Goal: Task Accomplishment & Management: Use online tool/utility

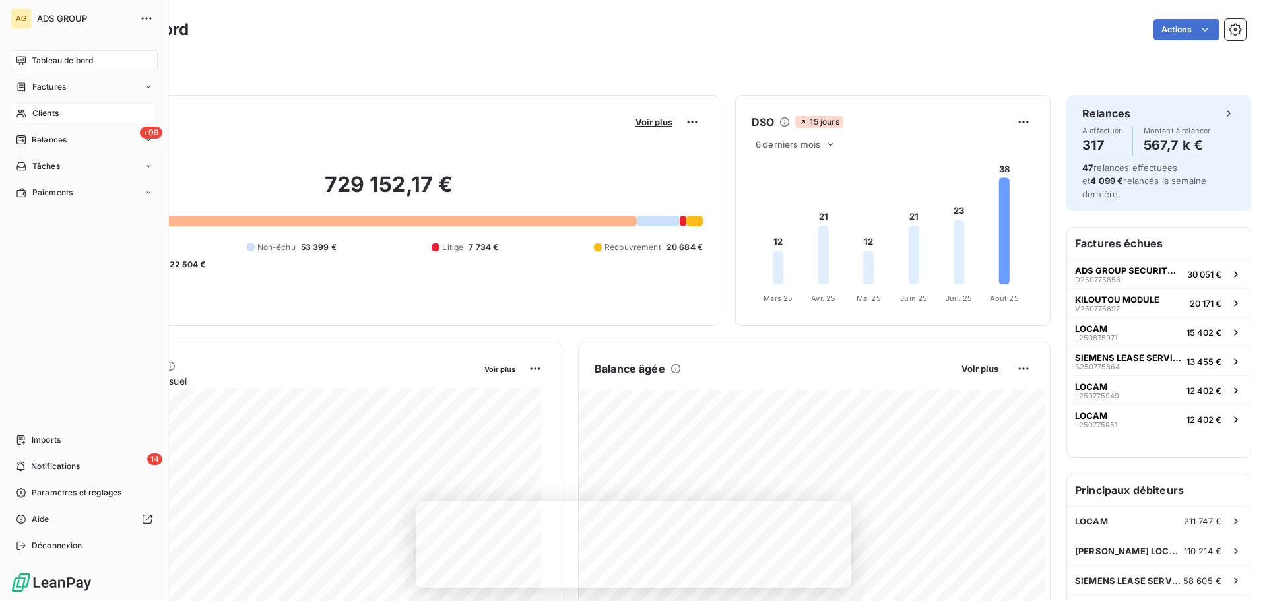
click at [53, 110] on span "Clients" at bounding box center [45, 114] width 26 height 12
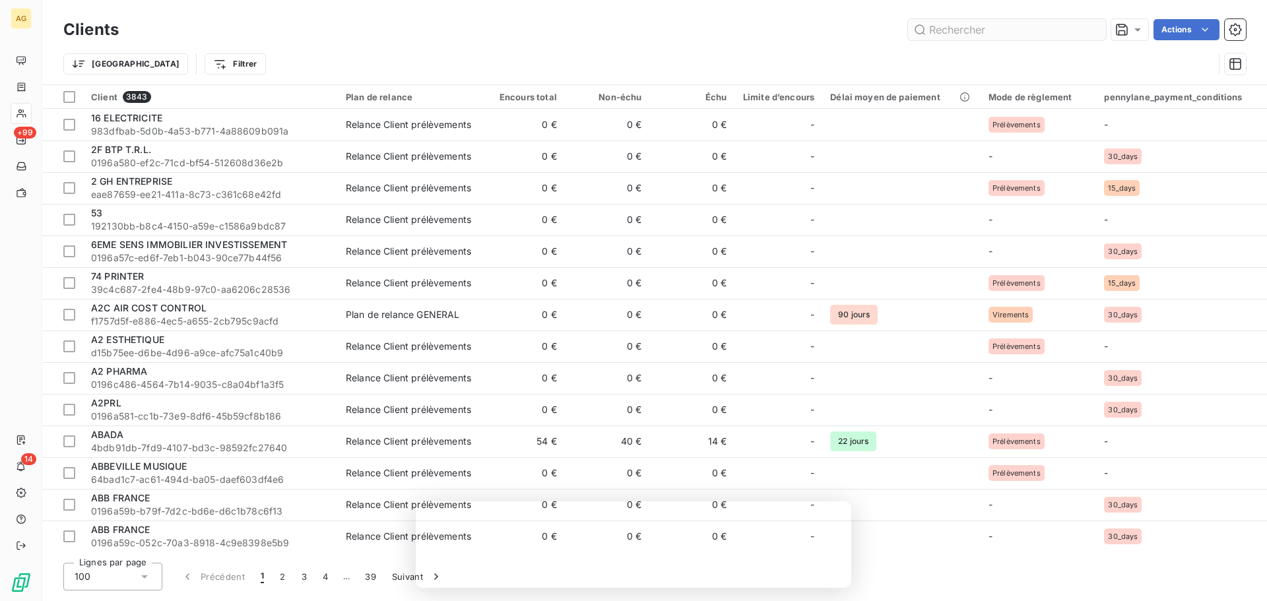
drag, startPoint x: 955, startPoint y: 29, endPoint x: 938, endPoint y: 38, distance: 20.1
click at [965, 32] on input "text" at bounding box center [1007, 29] width 198 height 21
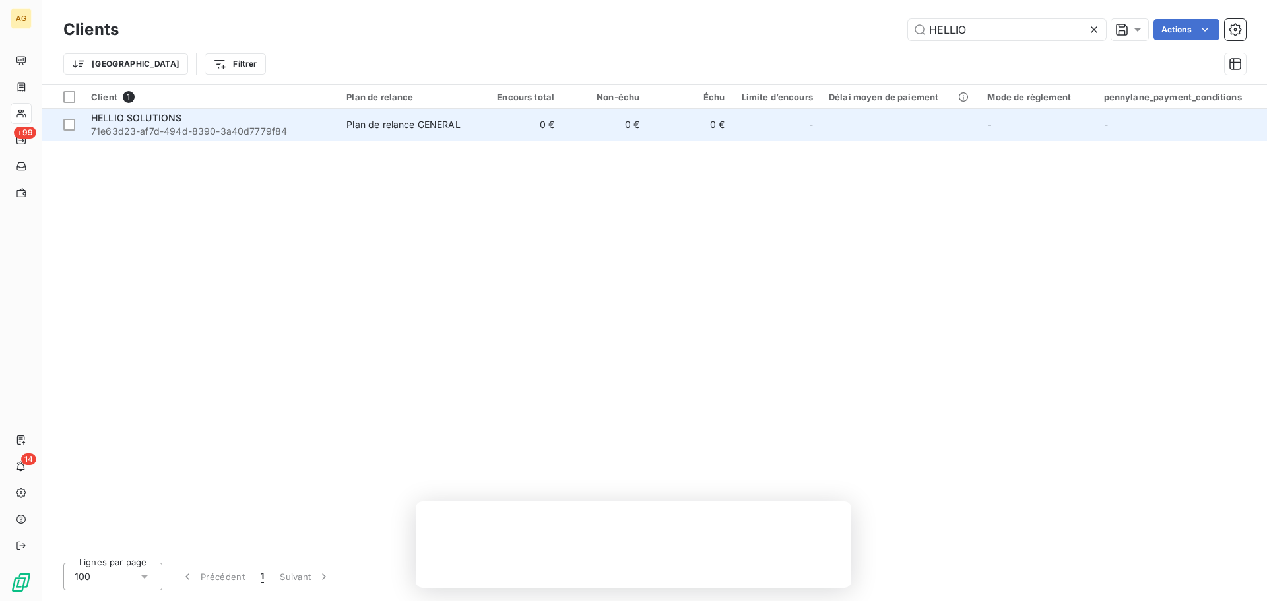
type input "HELLIO"
click at [185, 115] on div "HELLIO SOLUTIONS" at bounding box center [210, 117] width 239 height 13
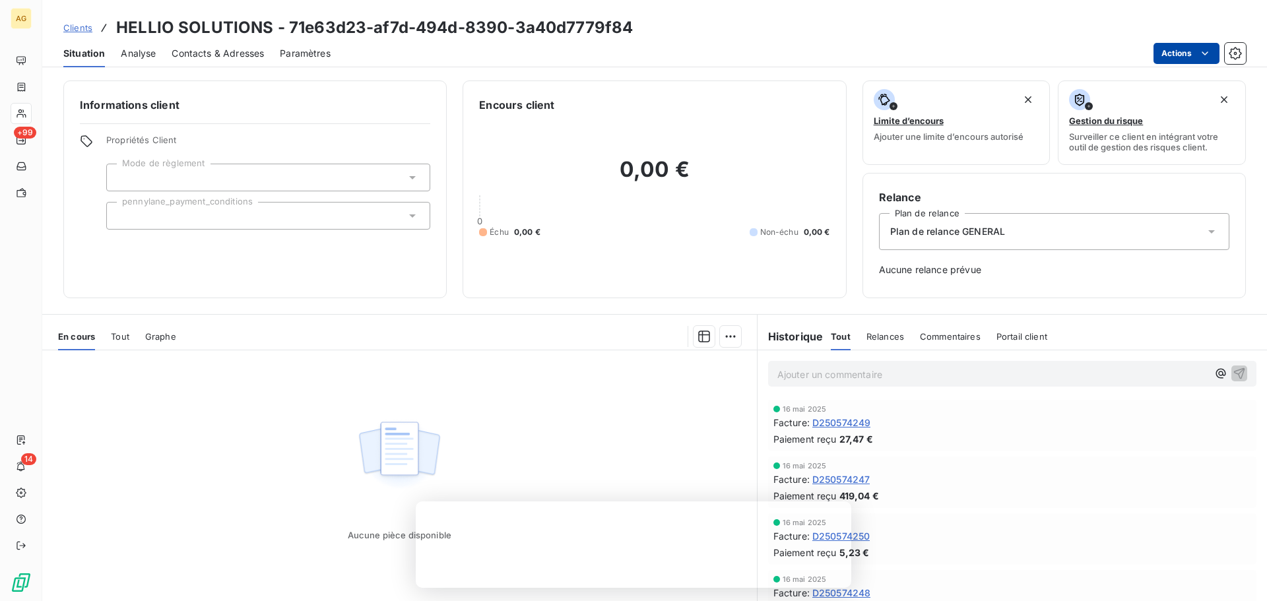
click at [1191, 50] on html "AG +99 14 Clients HELLIO SOLUTIONS - 71e63d23-af7d-494d-8390-3a40d7779f84 Situa…" at bounding box center [633, 300] width 1267 height 601
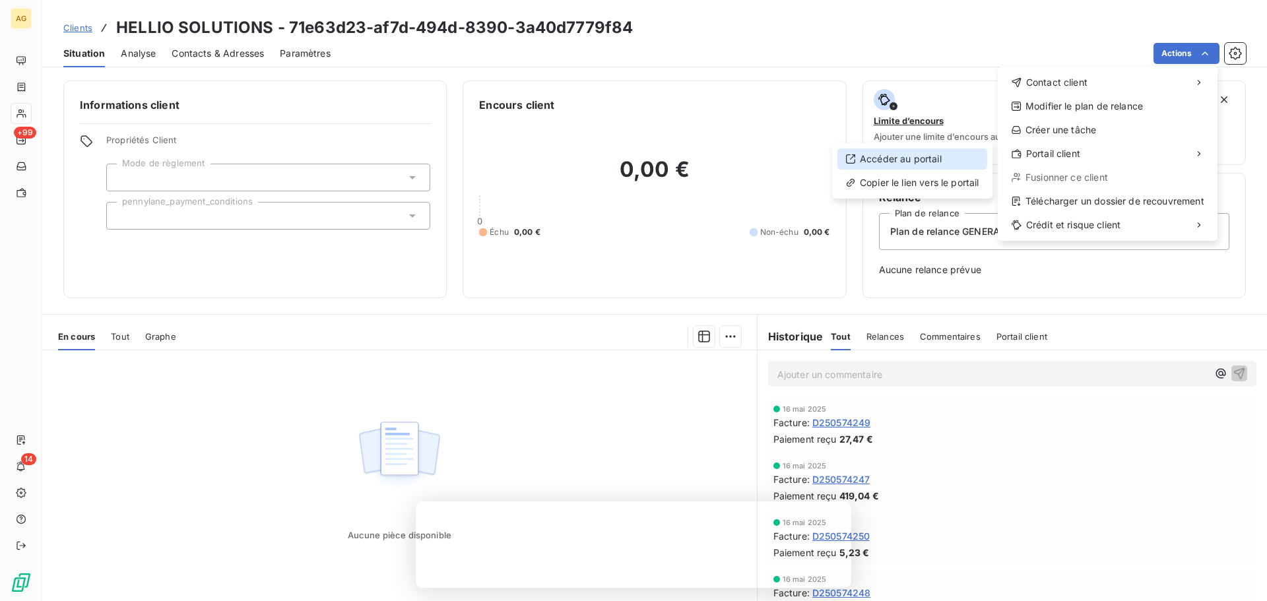
drag, startPoint x: 909, startPoint y: 156, endPoint x: 811, endPoint y: 181, distance: 101.3
click at [908, 156] on div "Accéder au portail" at bounding box center [912, 158] width 150 height 21
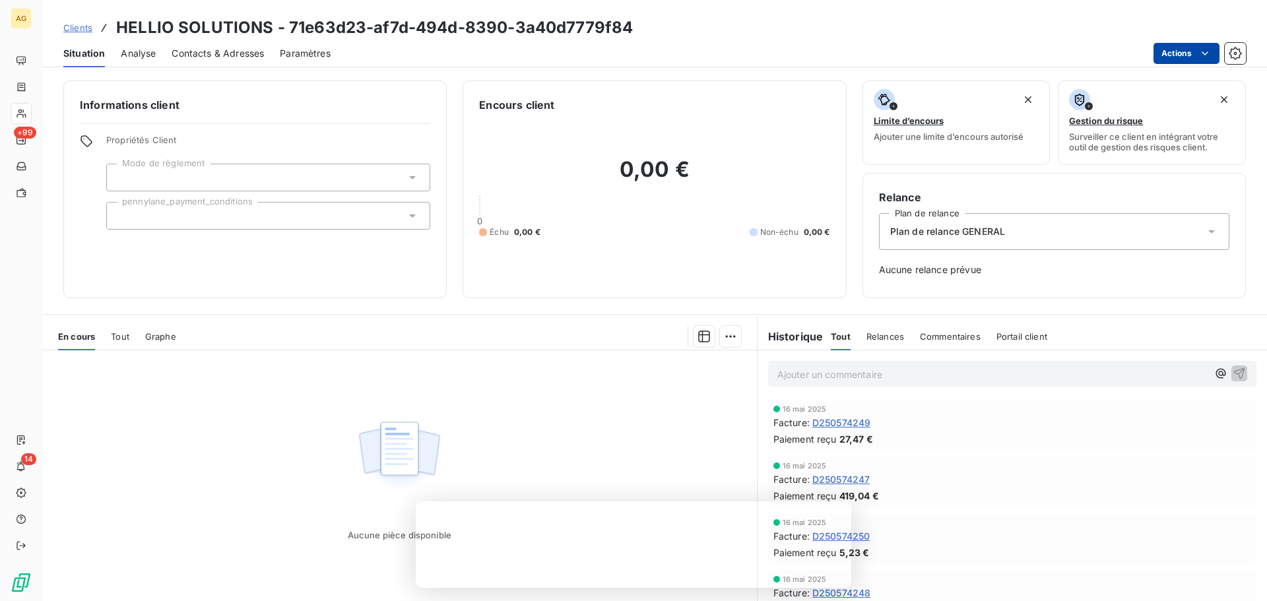
click at [1183, 53] on html "AG +99 14 Clients HELLIO SOLUTIONS - 71e63d23-af7d-494d-8390-3a40d7779f84 Situa…" at bounding box center [633, 300] width 1267 height 601
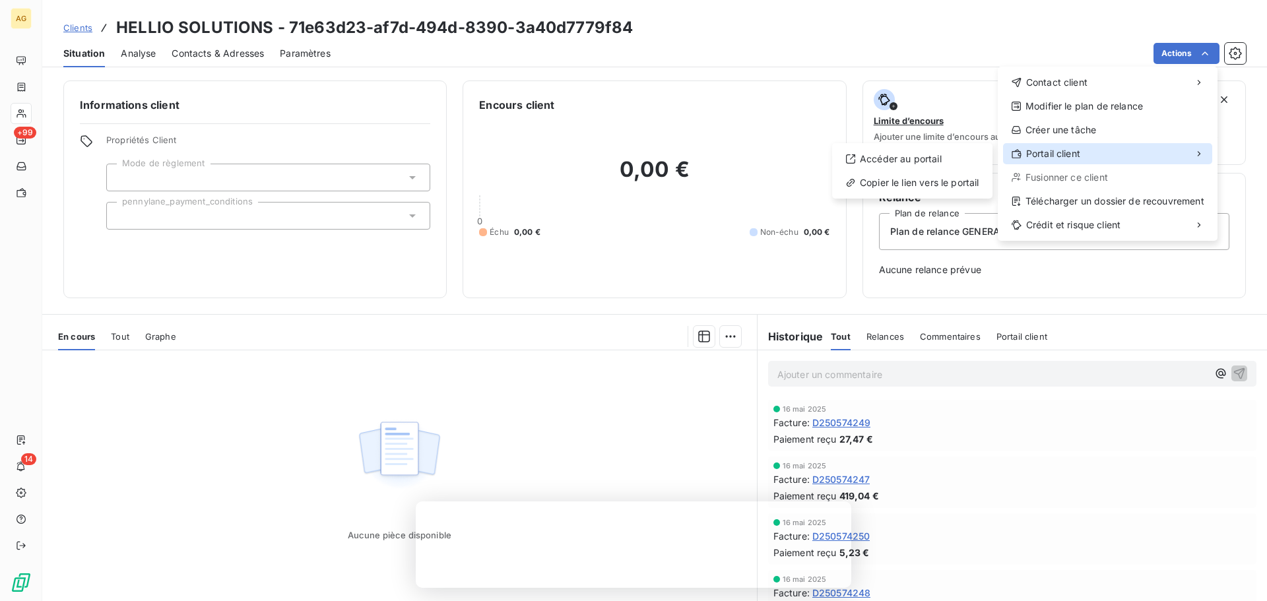
drag, startPoint x: 1056, startPoint y: 150, endPoint x: 1042, endPoint y: 154, distance: 14.4
click at [1056, 150] on span "Portail client" at bounding box center [1053, 153] width 54 height 13
click at [915, 184] on div "Copier le lien vers le portail" at bounding box center [912, 182] width 150 height 21
